Goal: Information Seeking & Learning: Learn about a topic

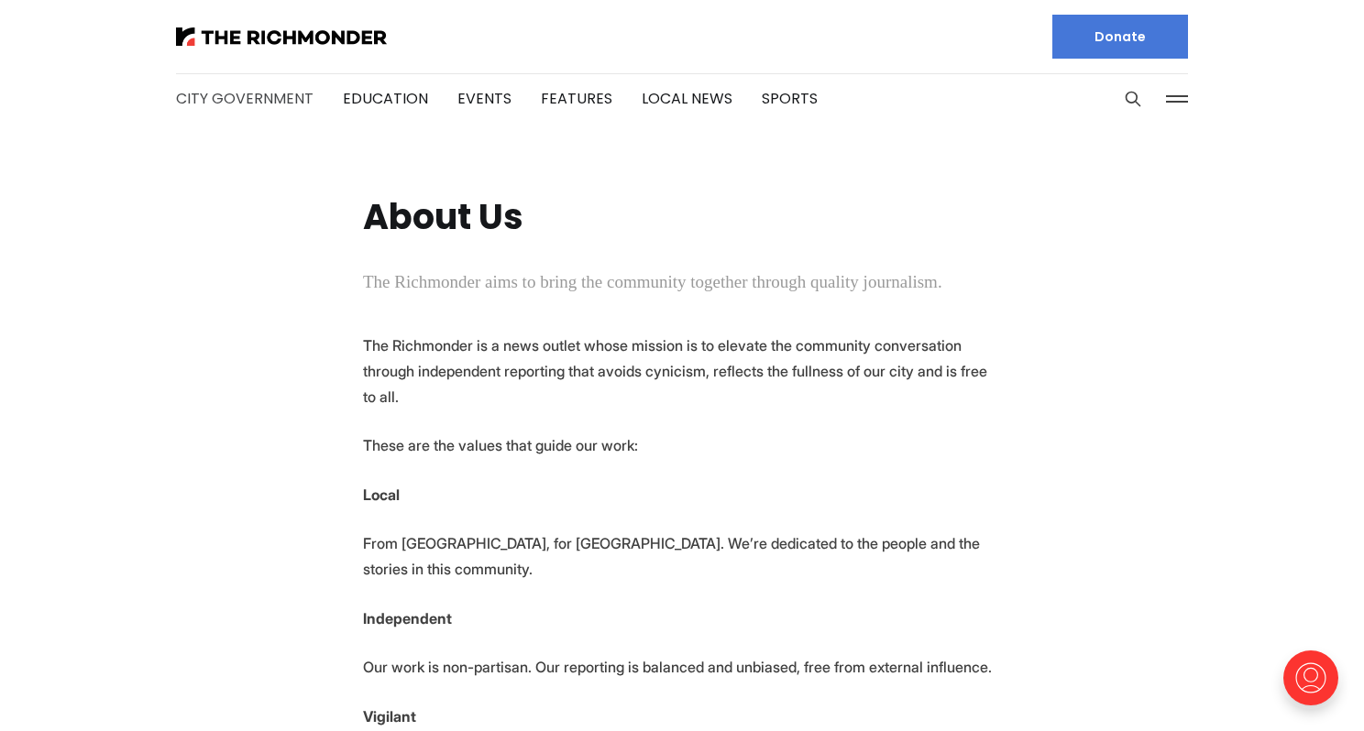
click at [272, 99] on link "City Government" at bounding box center [244, 98] width 137 height 21
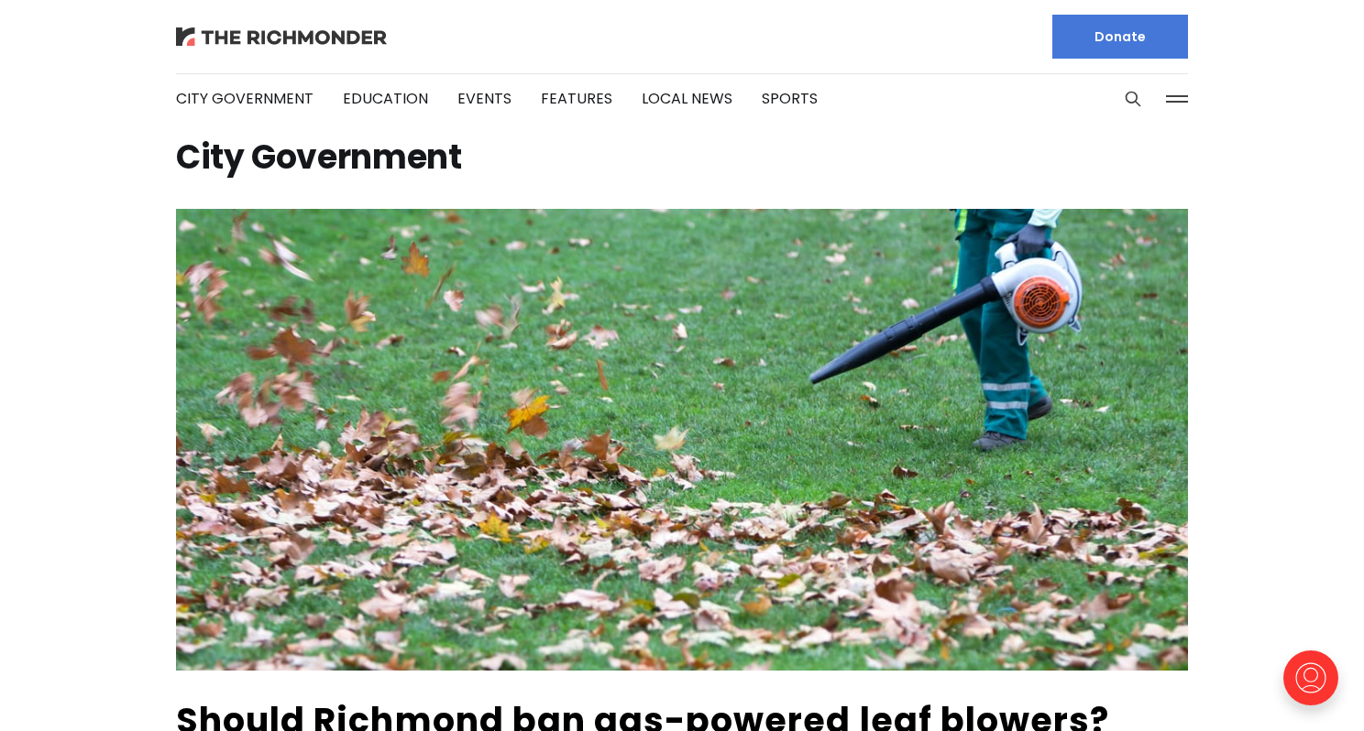
click at [337, 34] on img at bounding box center [281, 36] width 211 height 18
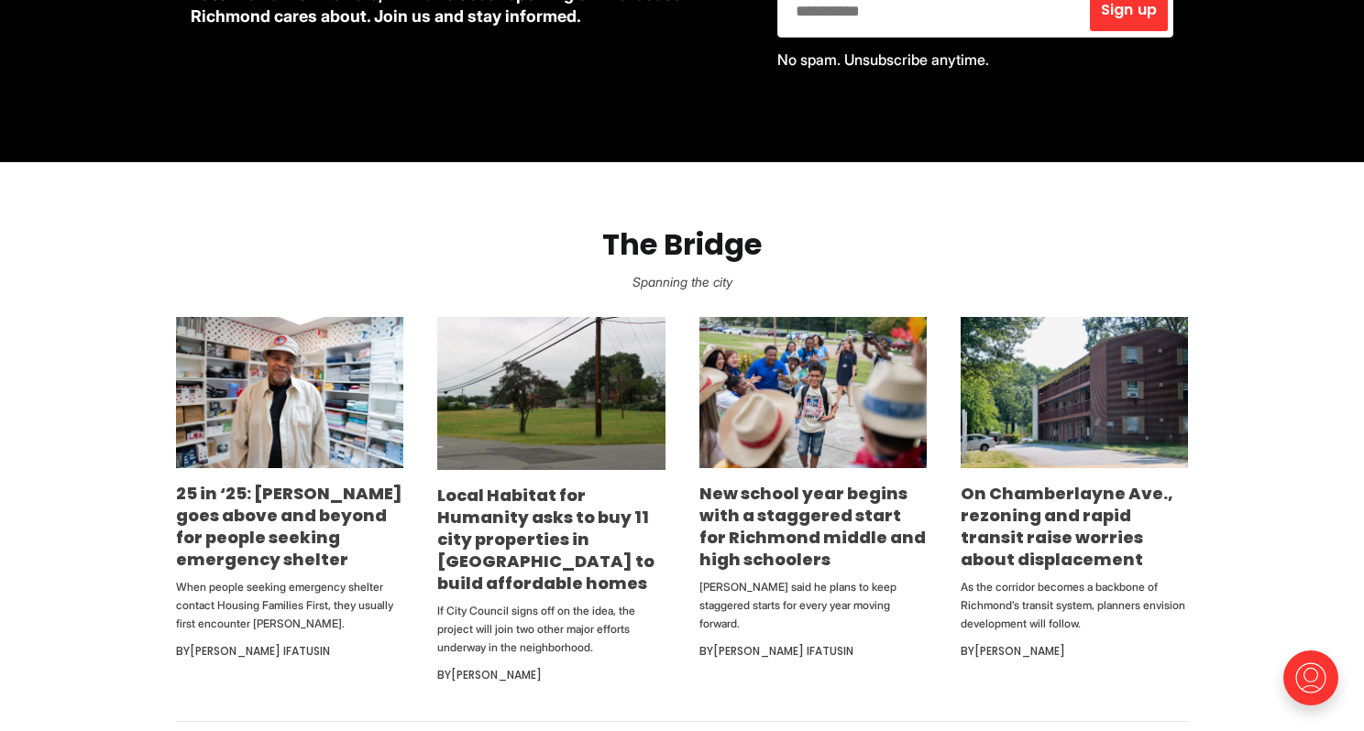
scroll to position [938, 0]
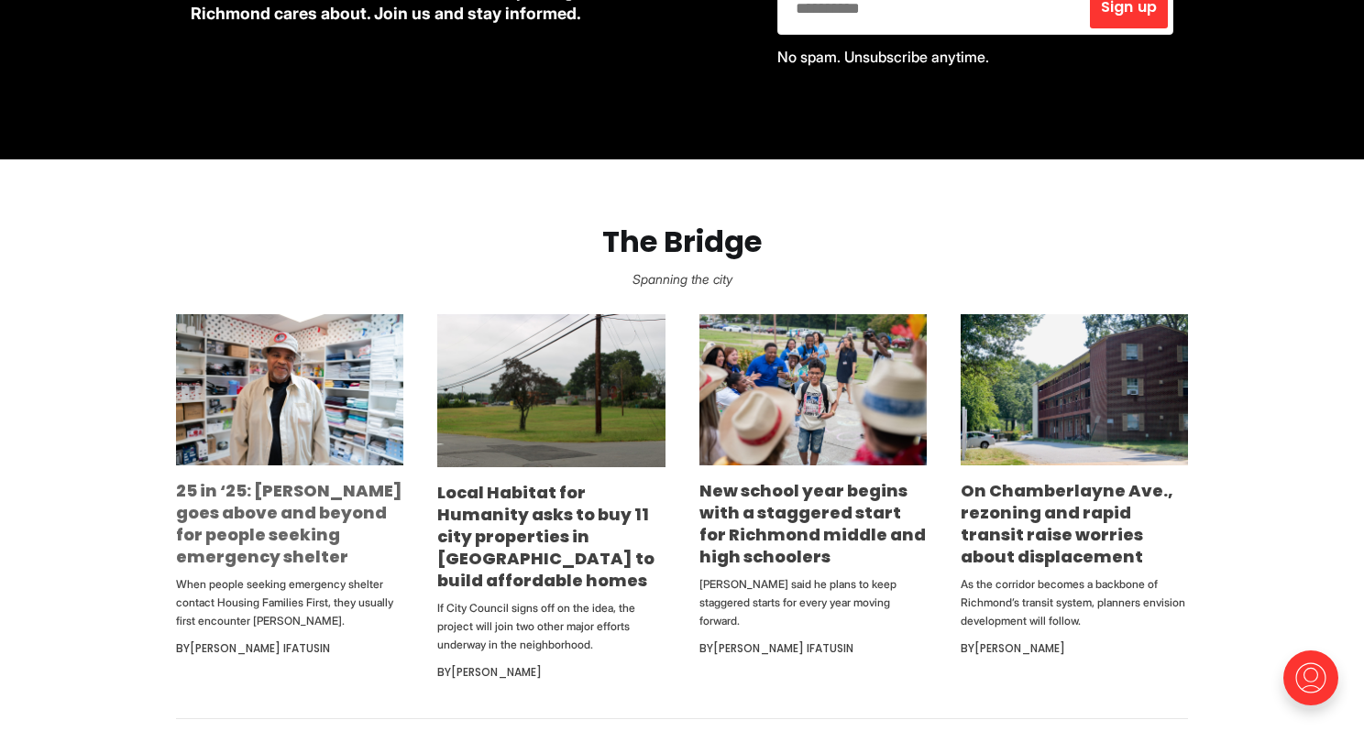
click at [279, 516] on link "25 in ‘25: Rodney Hopkins goes above and beyond for people seeking emergency sh…" at bounding box center [289, 523] width 226 height 89
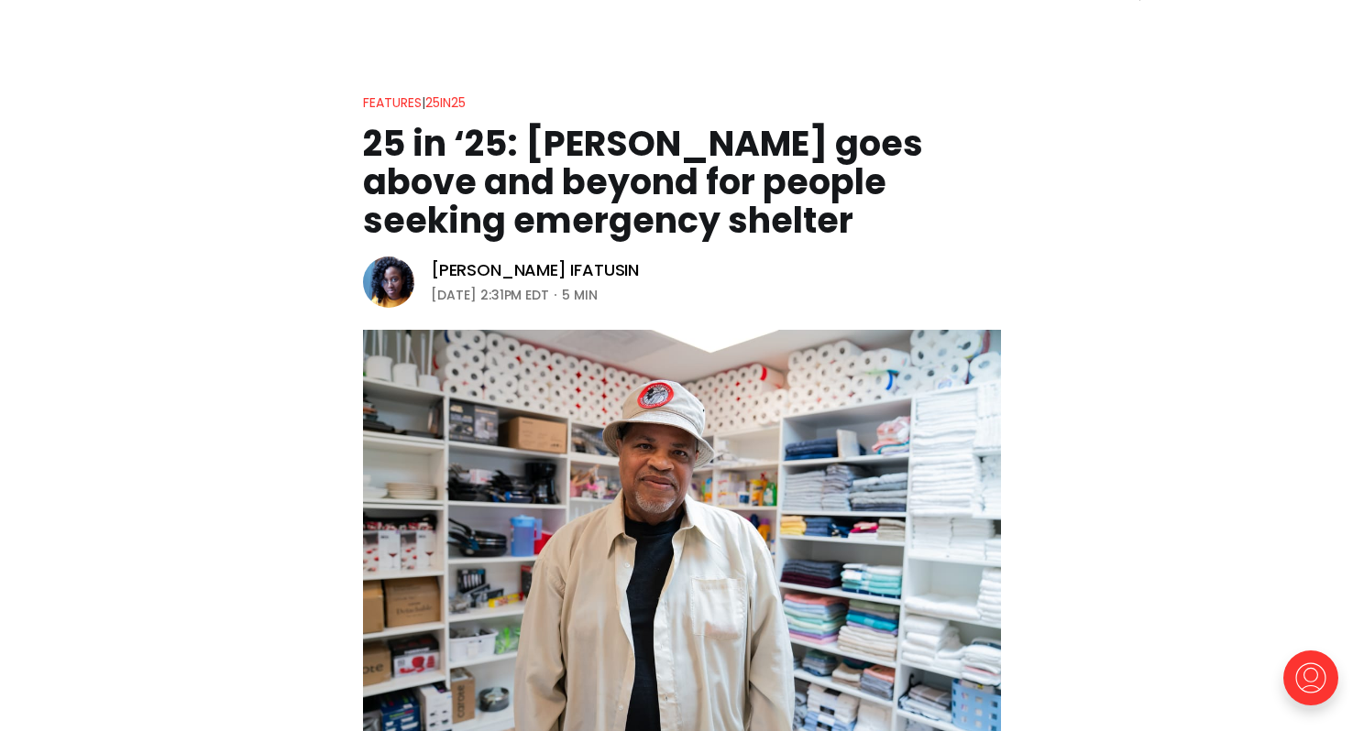
scroll to position [38, 0]
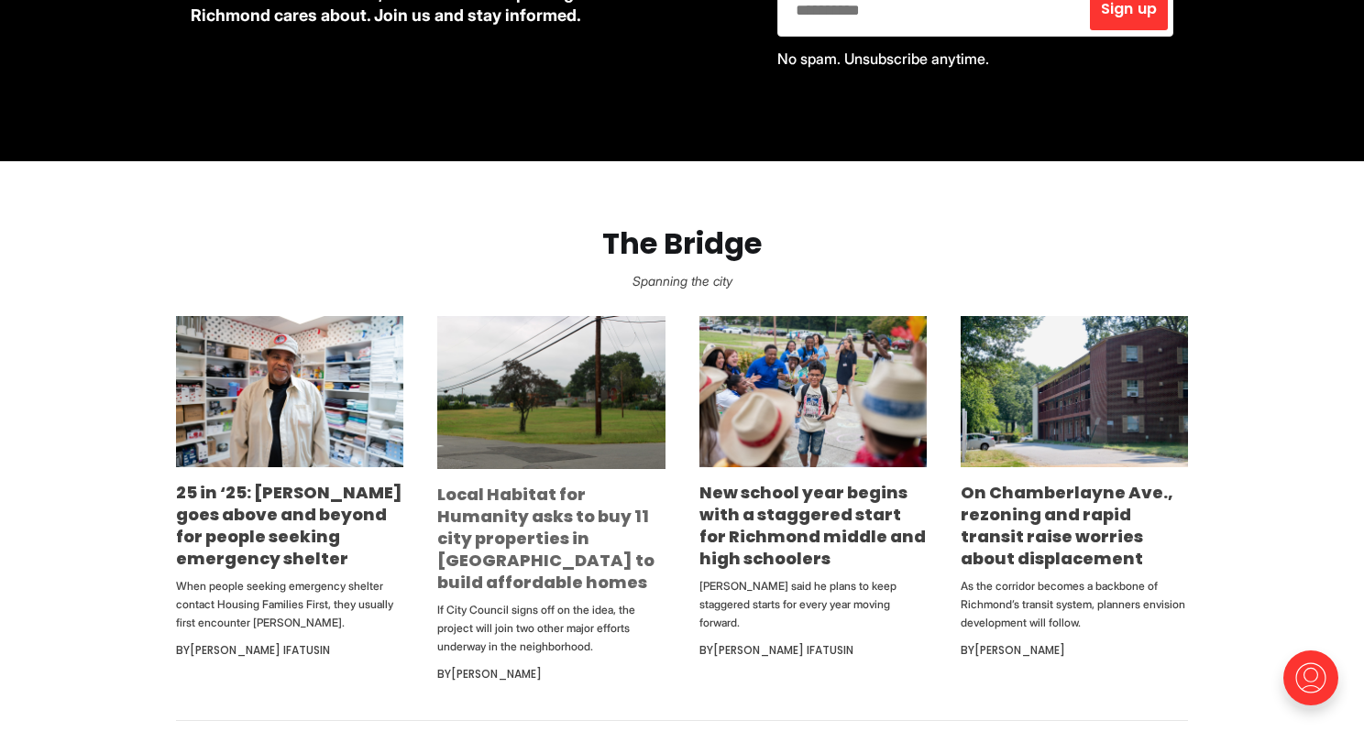
click at [522, 513] on link "Local Habitat for Humanity asks to buy 11 city properties in Northside to build…" at bounding box center [545, 538] width 217 height 111
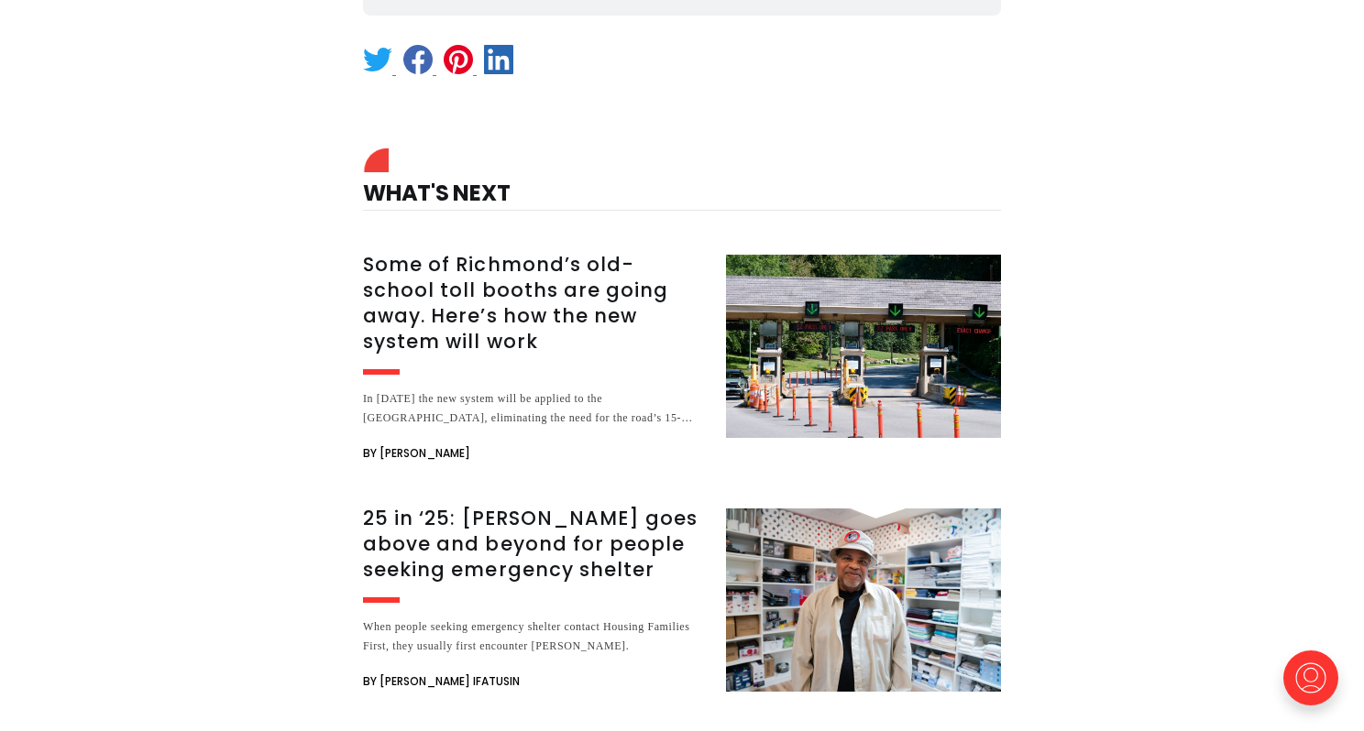
scroll to position [2459, 0]
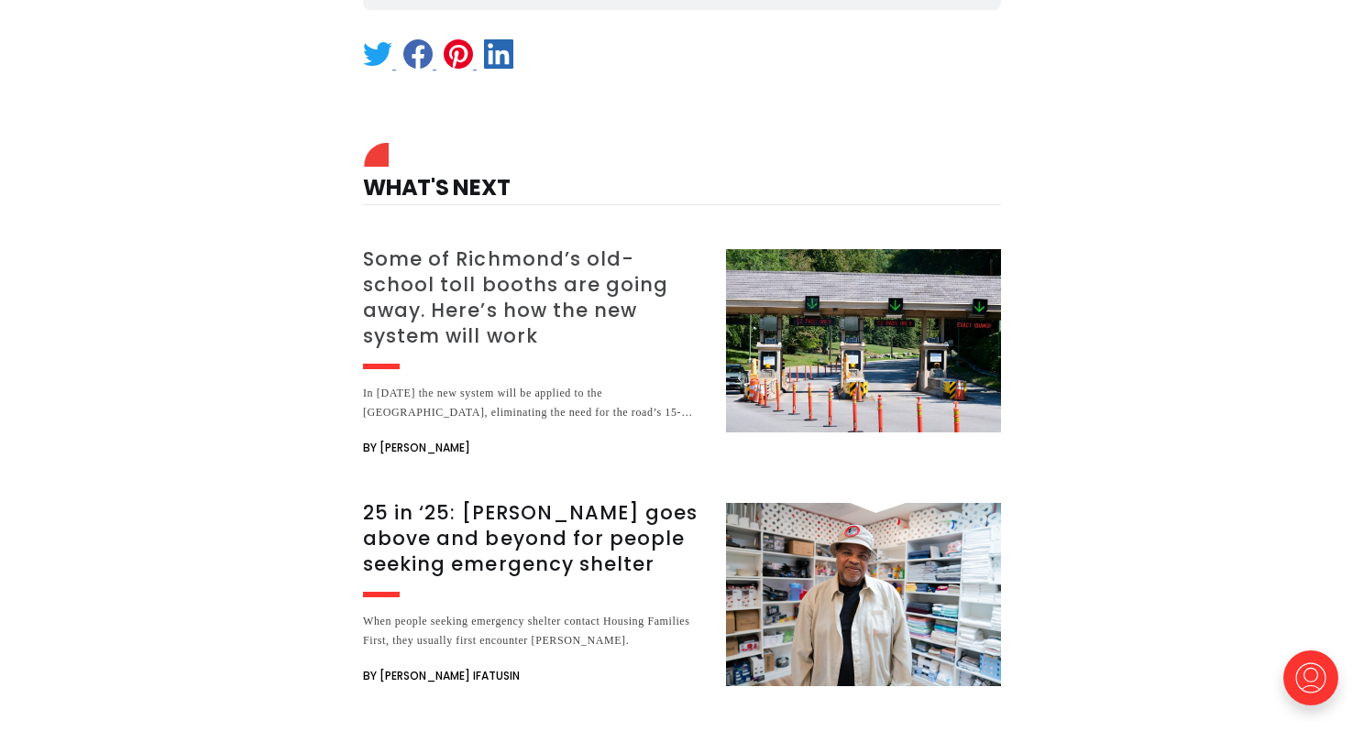
click at [525, 247] on h3 "Some of Richmond’s old-school toll booths are going away. Here’s how the new sy…" at bounding box center [533, 298] width 341 height 103
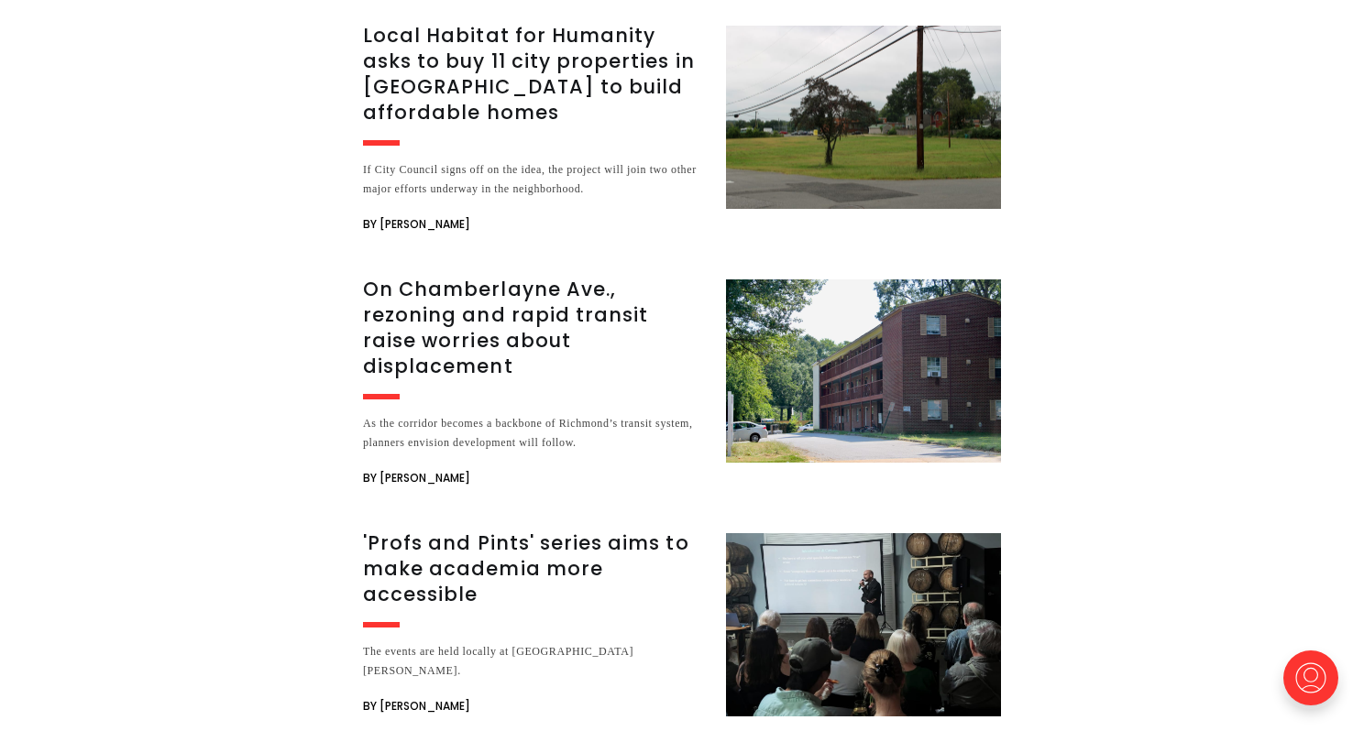
scroll to position [3730, 0]
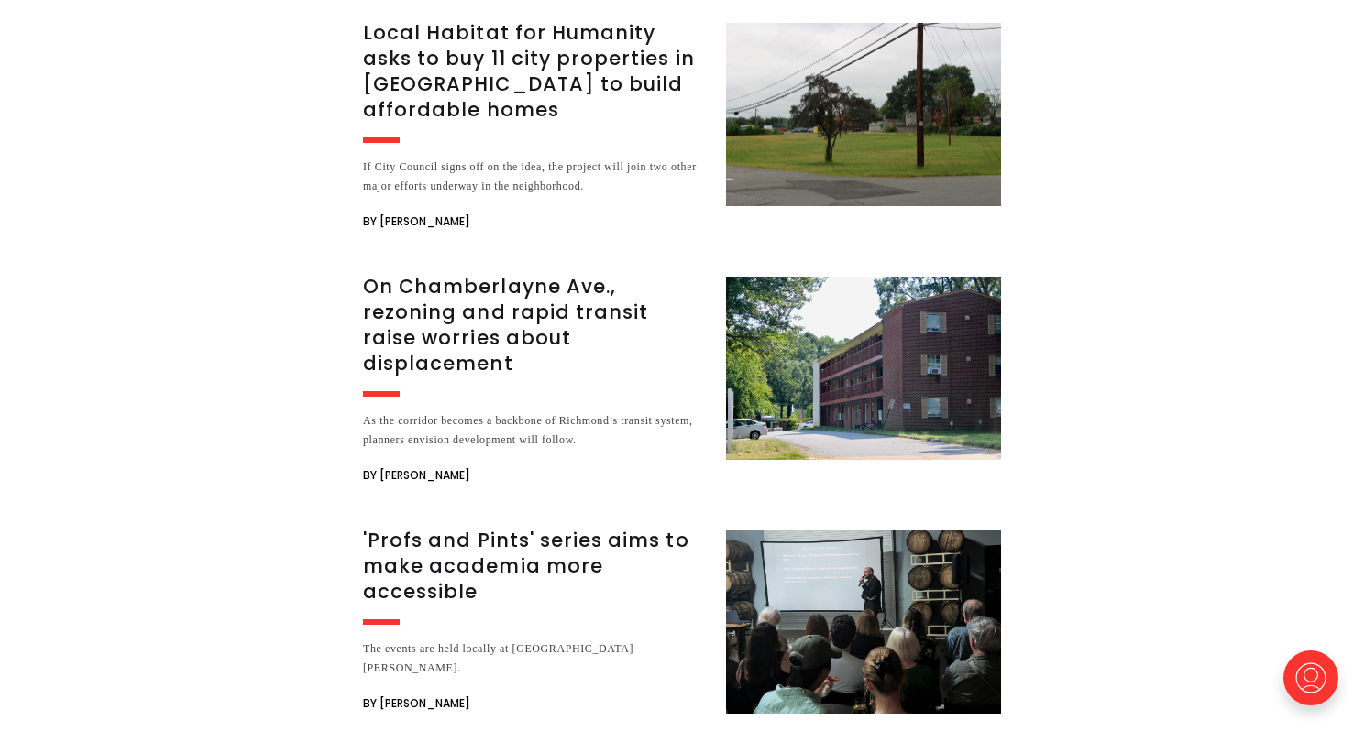
click at [525, 274] on h3 "On Chamberlayne Ave., rezoning and rapid transit raise worries about displaceme…" at bounding box center [533, 325] width 341 height 103
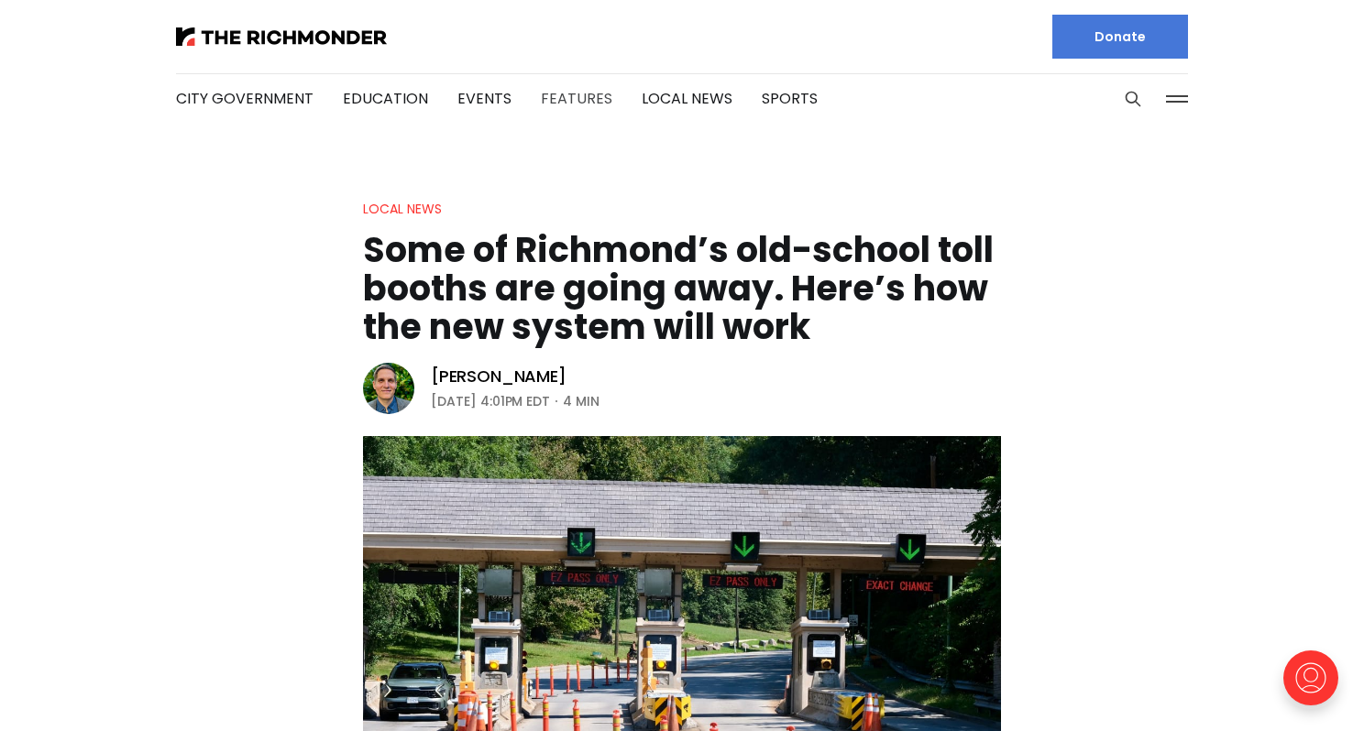
click at [562, 95] on link "Features" at bounding box center [576, 98] width 71 height 21
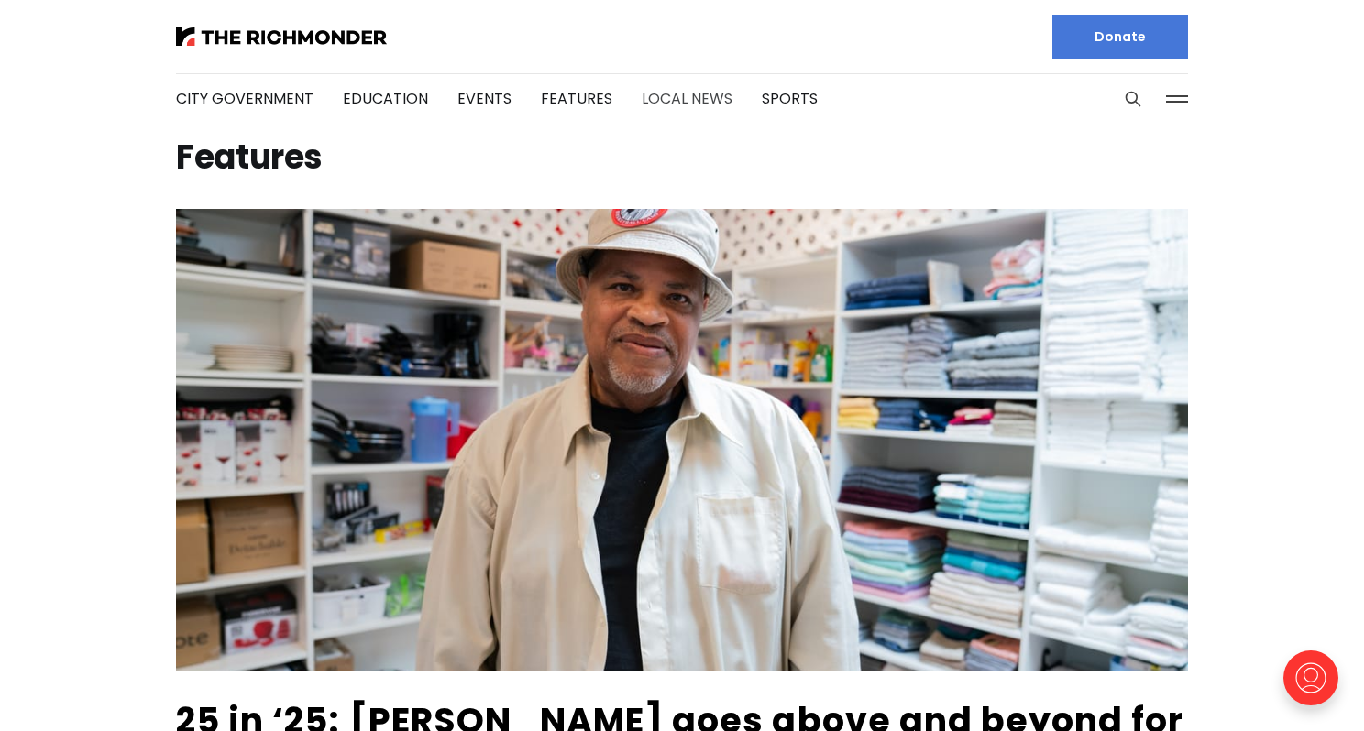
click at [675, 89] on link "Local News" at bounding box center [687, 98] width 91 height 21
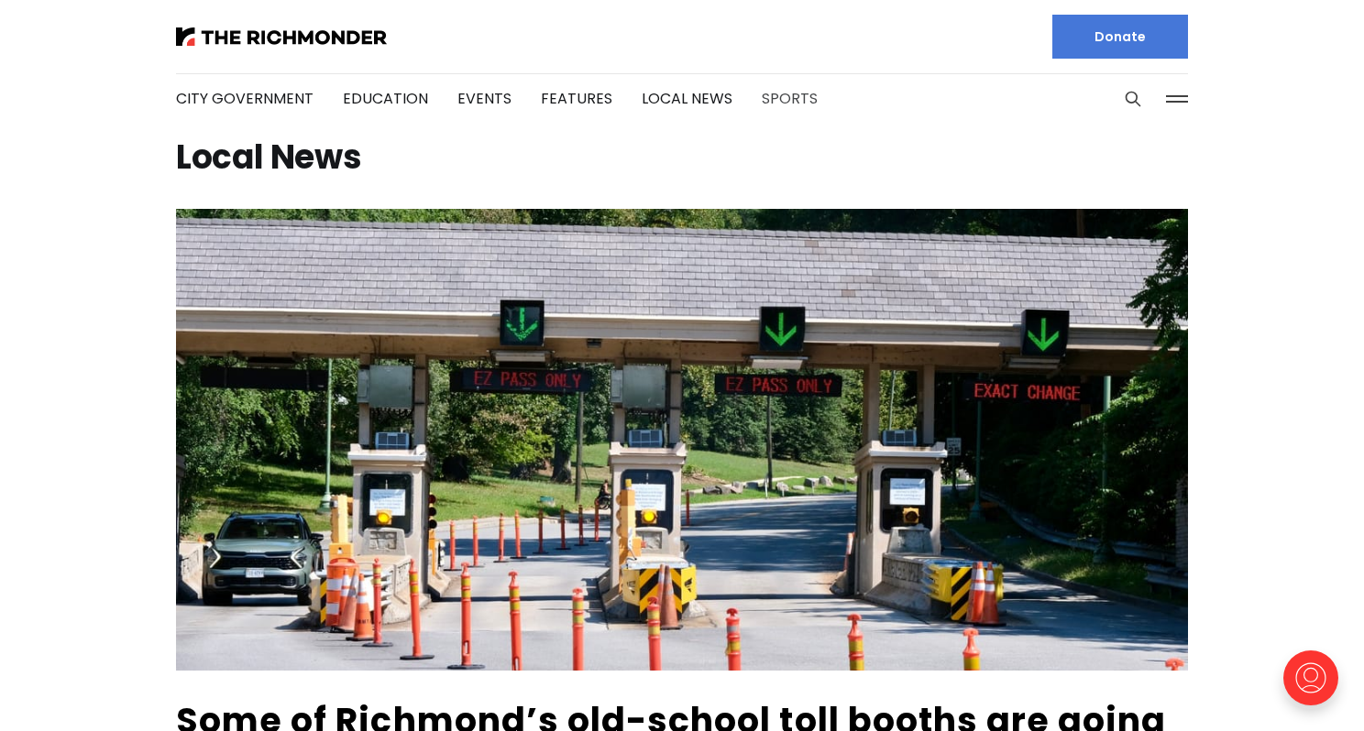
click at [771, 92] on link "Sports" at bounding box center [790, 98] width 56 height 21
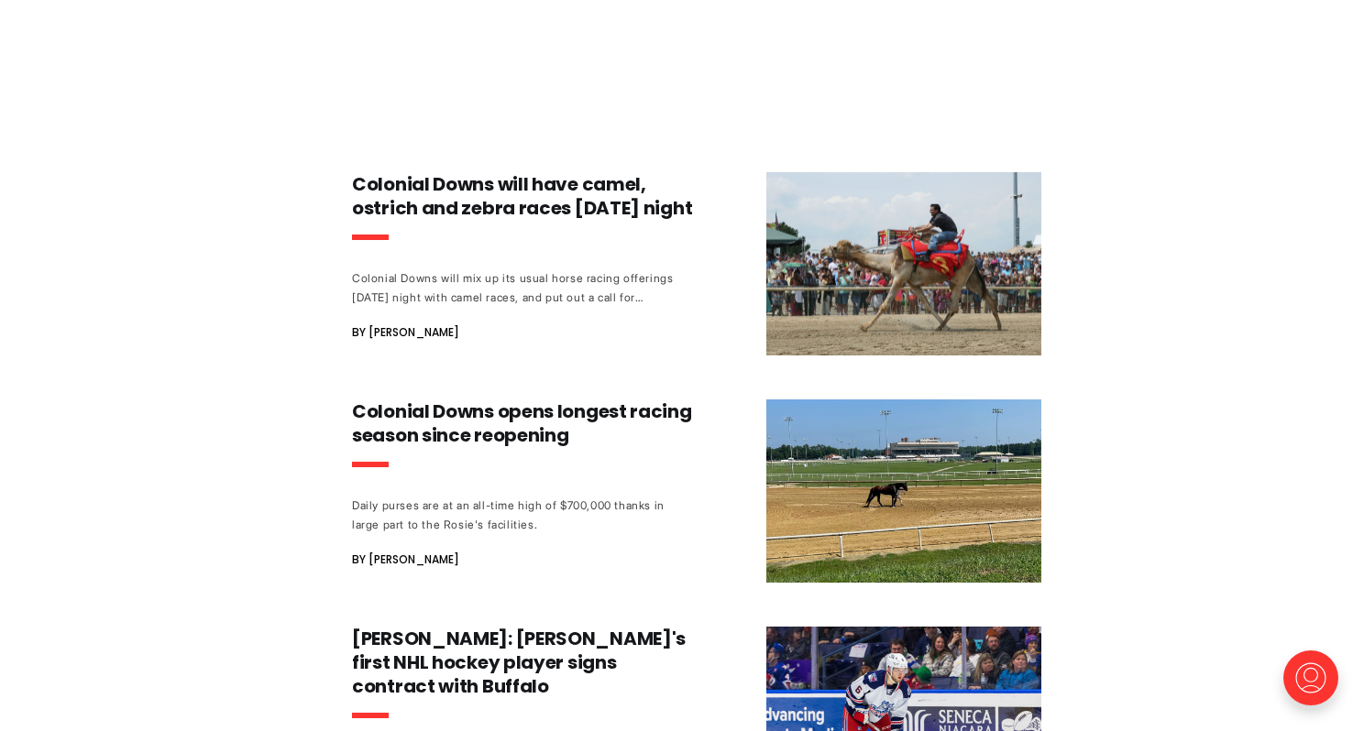
scroll to position [2852, 0]
click at [516, 400] on h3 "Colonial Downs opens longest racing season since reopening" at bounding box center [522, 424] width 341 height 48
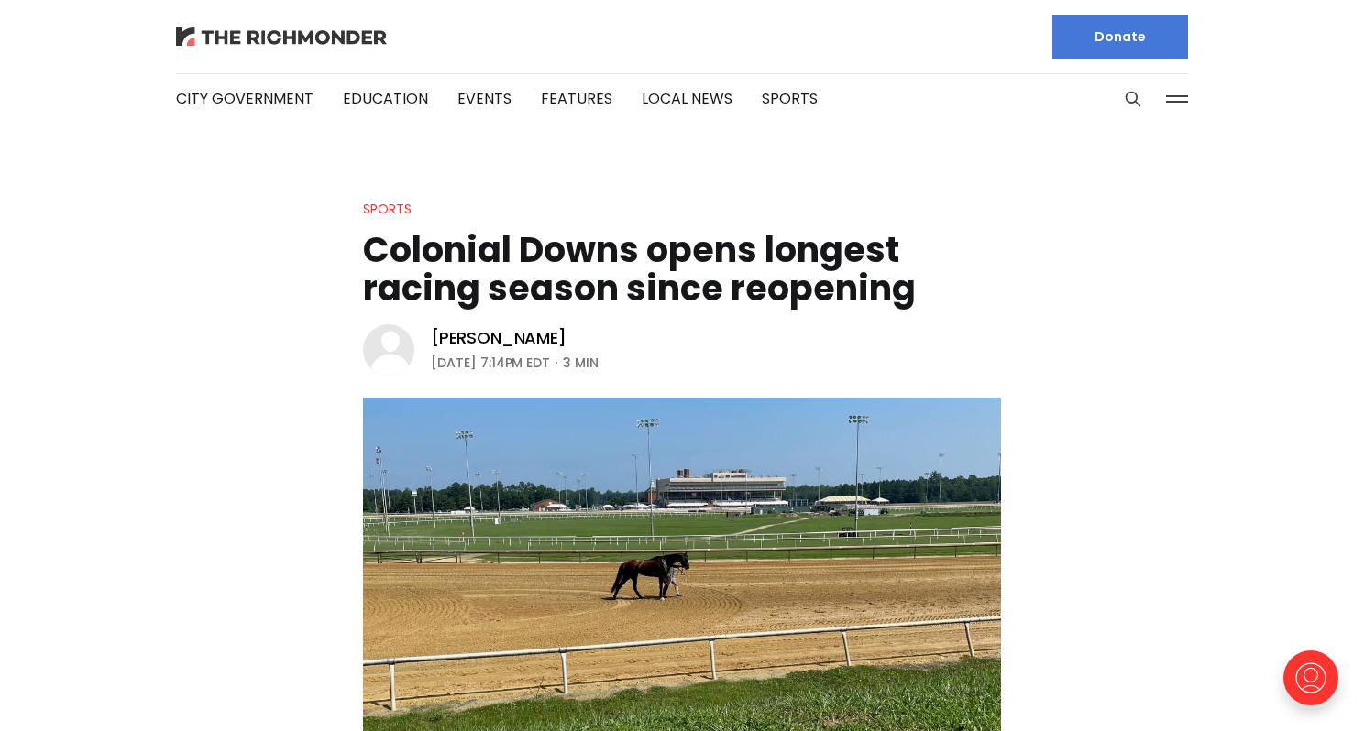
click at [281, 35] on img at bounding box center [281, 36] width 211 height 18
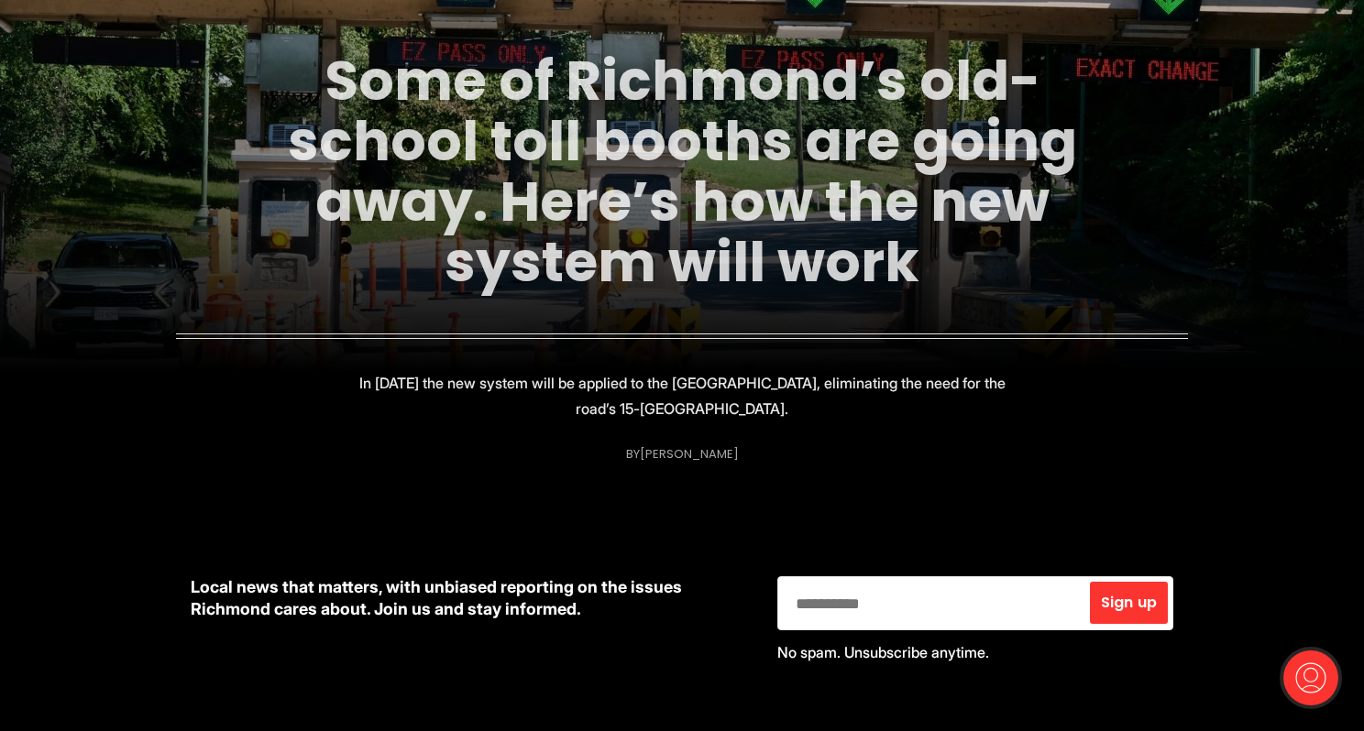
scroll to position [351, 0]
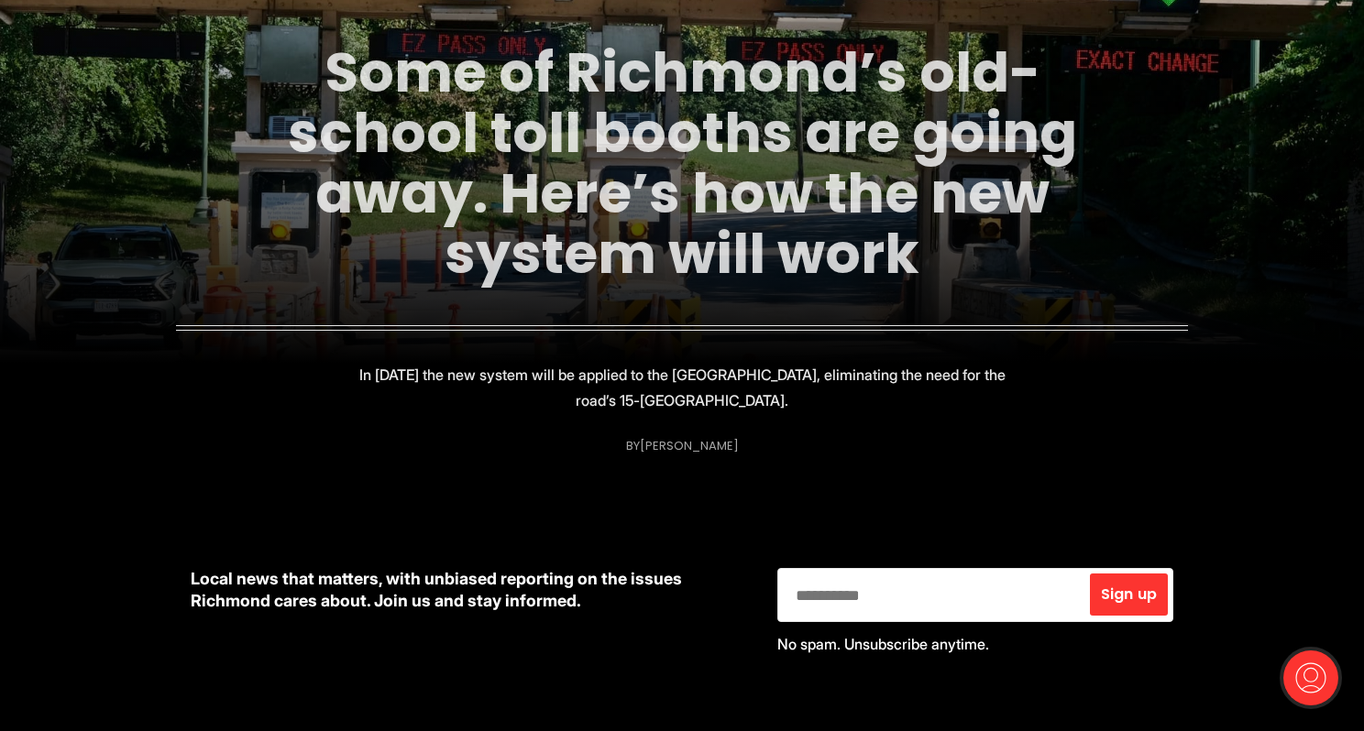
click at [585, 134] on link "Some of Richmond’s old-school toll booths are going away. Here’s how the new sy…" at bounding box center [682, 163] width 789 height 258
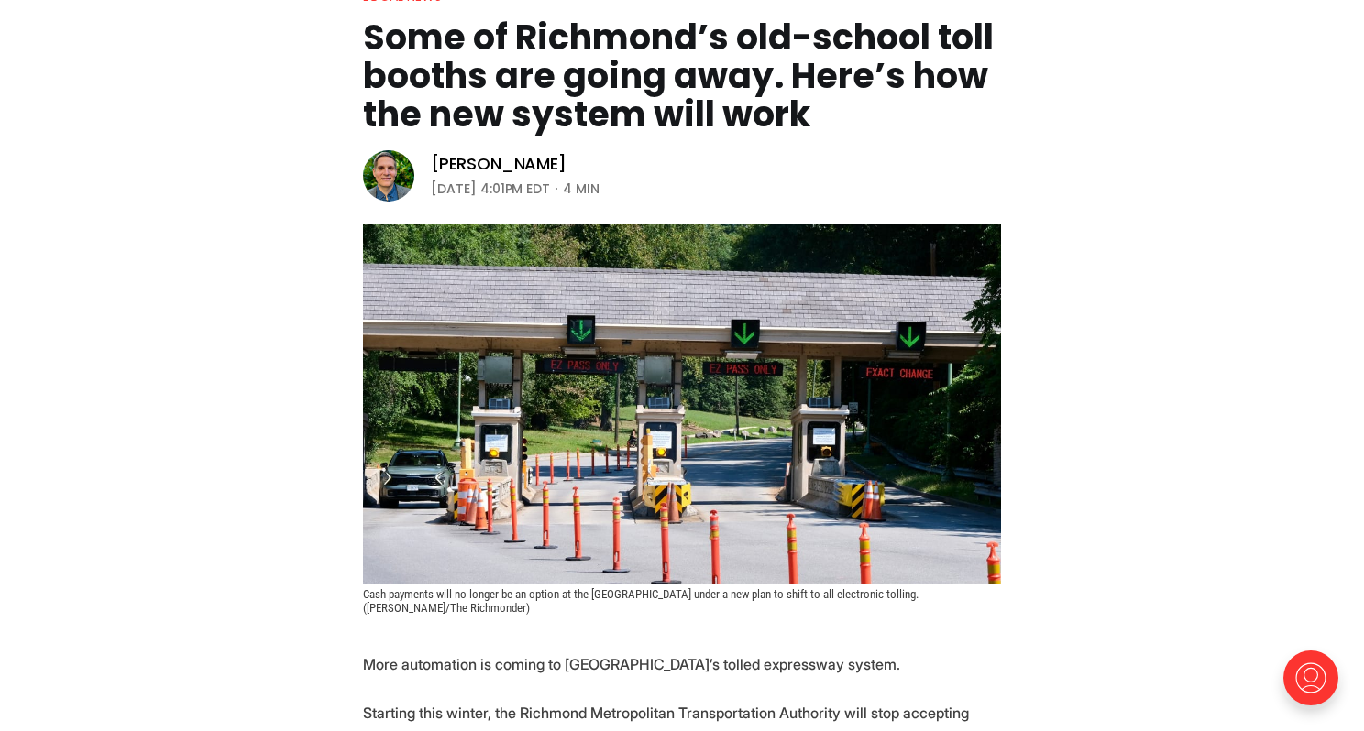
scroll to position [214, 0]
